Goal: Find specific page/section: Find specific page/section

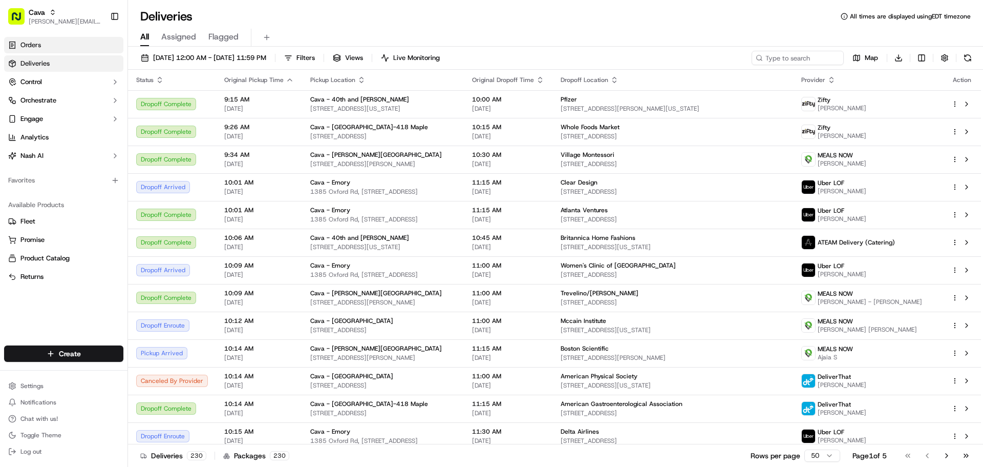
click at [51, 46] on link "Orders" at bounding box center [63, 45] width 119 height 16
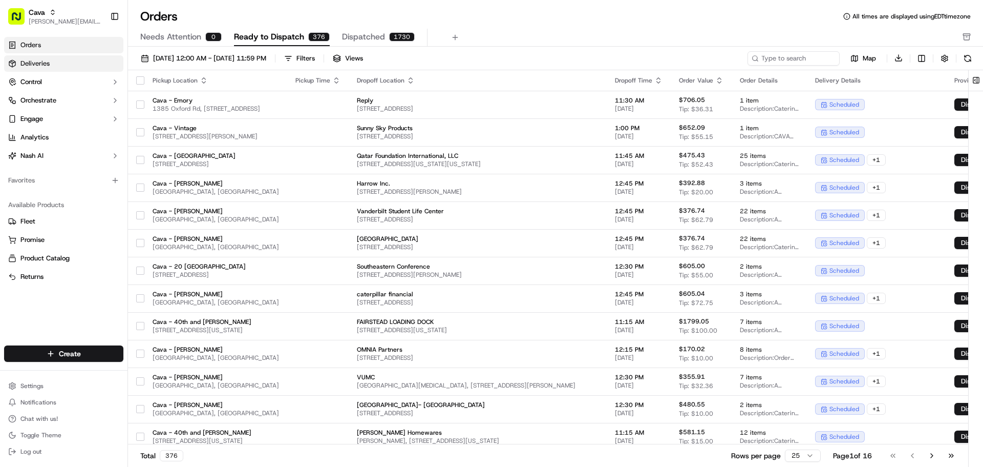
click at [53, 57] on link "Deliveries" at bounding box center [63, 63] width 119 height 16
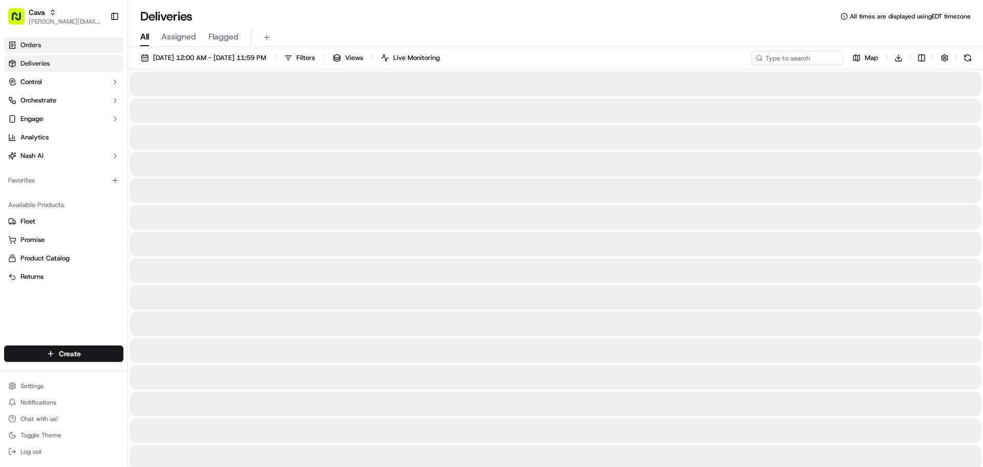
click at [64, 41] on link "Orders" at bounding box center [63, 45] width 119 height 16
